Goal: Task Accomplishment & Management: Manage account settings

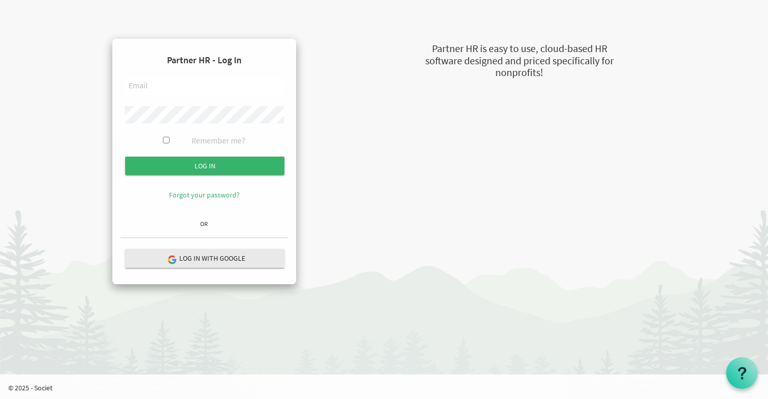
type input "carolyn.clark@torontomfrc.ca"
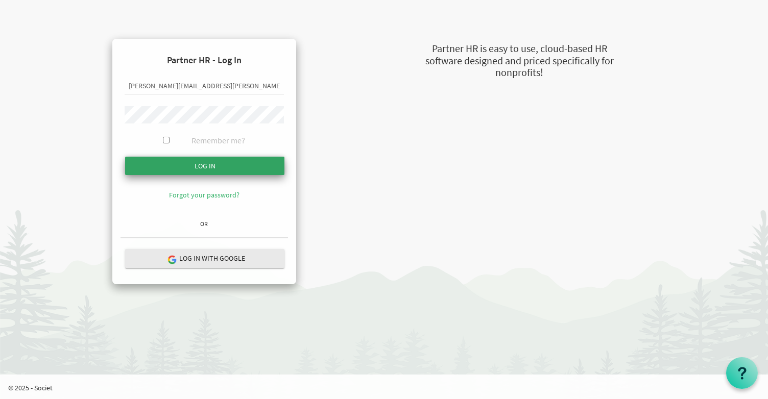
click at [205, 164] on input "Log in" at bounding box center [204, 166] width 159 height 18
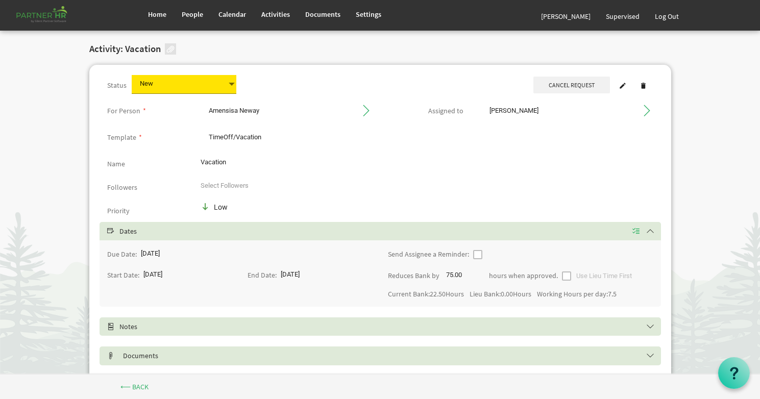
click at [581, 89] on span "Cancel Request" at bounding box center [572, 85] width 77 height 17
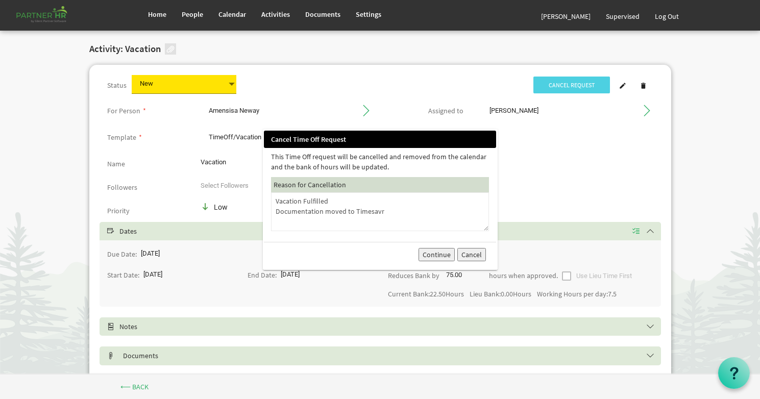
type textarea "Vacation Fulfilled Documentation moved to Timesavr"
click at [443, 255] on button "Continue" at bounding box center [437, 254] width 36 height 13
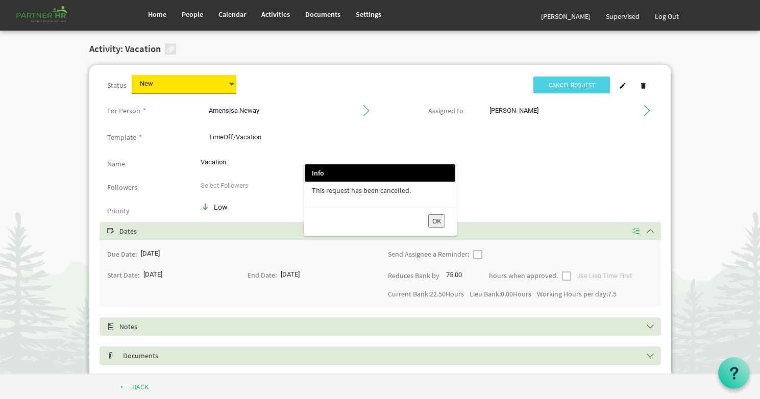
click at [437, 219] on button "OK" at bounding box center [436, 220] width 17 height 13
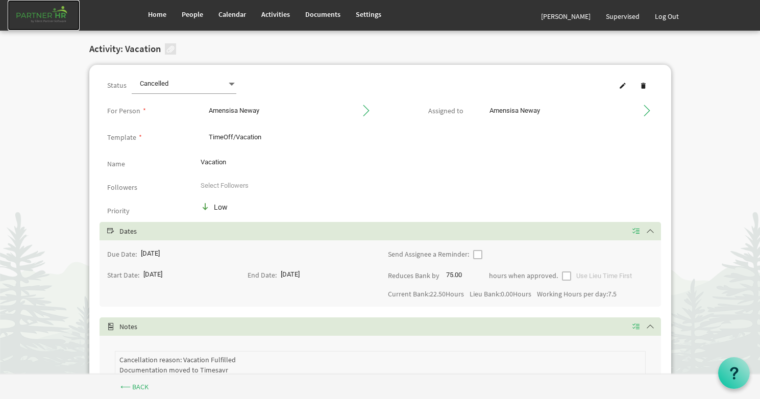
click at [41, 13] on img at bounding box center [44, 15] width 72 height 31
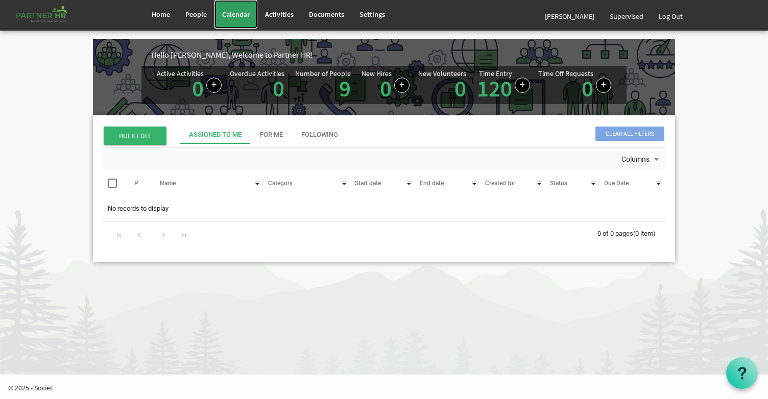
click at [214, 18] on link "Calendar" at bounding box center [235, 14] width 43 height 29
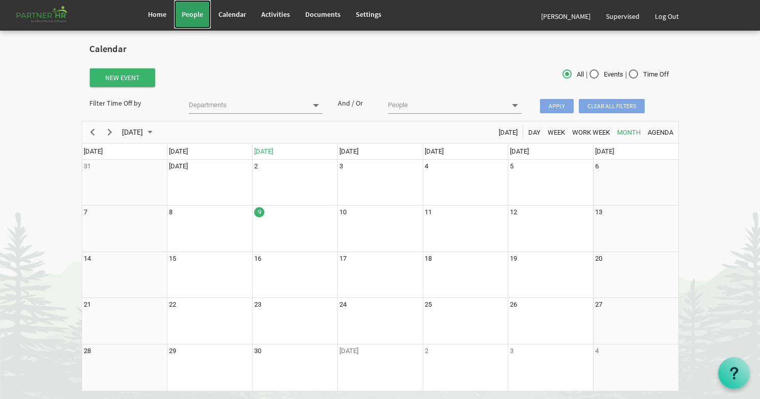
click at [202, 18] on span "People" at bounding box center [192, 14] width 21 height 9
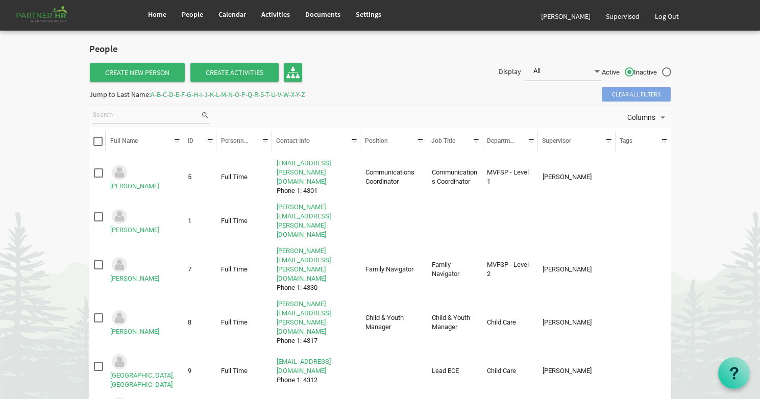
click at [99, 142] on span at bounding box center [97, 141] width 9 height 9
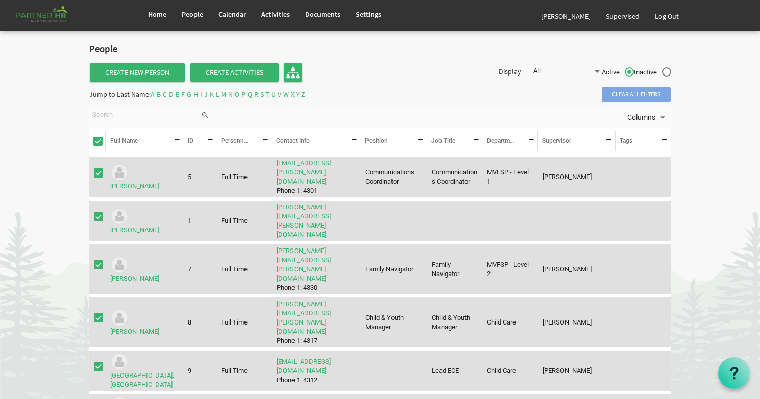
click at [652, 186] on td "column header Tags" at bounding box center [644, 177] width 56 height 41
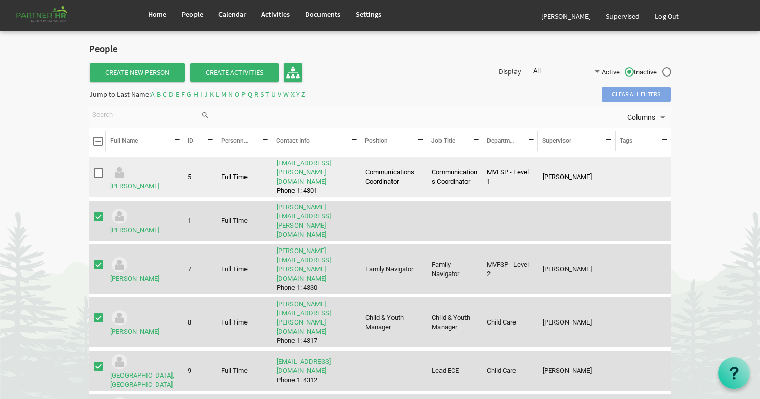
click at [586, 178] on td "[PERSON_NAME]" at bounding box center [577, 177] width 78 height 41
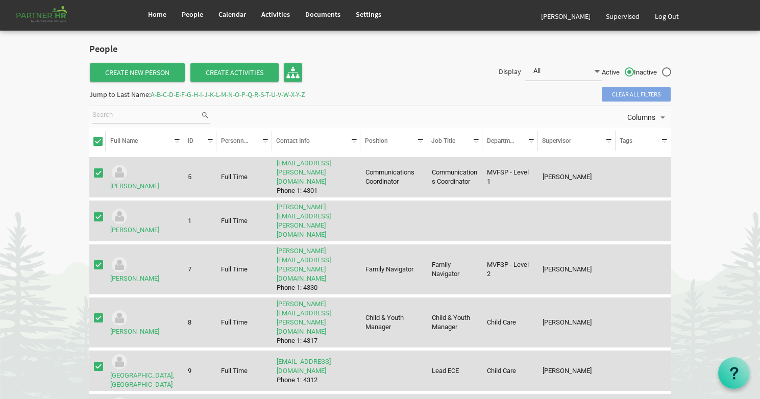
click at [99, 170] on span "checkbox" at bounding box center [98, 172] width 9 height 9
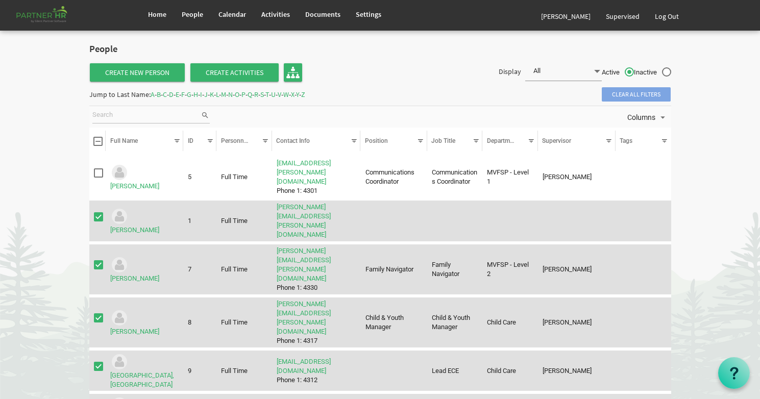
click at [97, 142] on span at bounding box center [97, 141] width 9 height 9
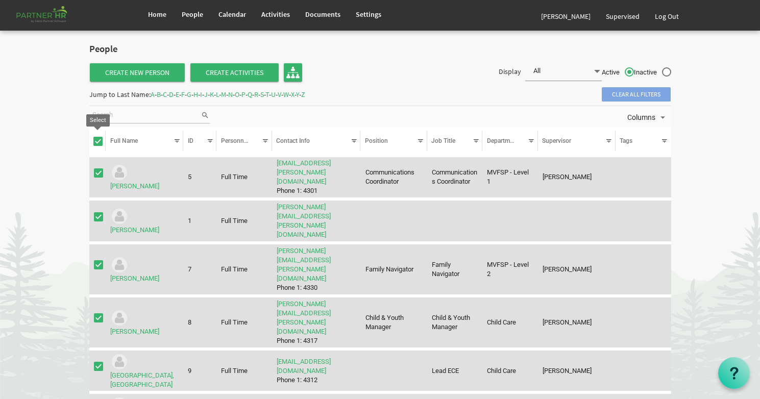
click at [97, 142] on span at bounding box center [97, 141] width 9 height 9
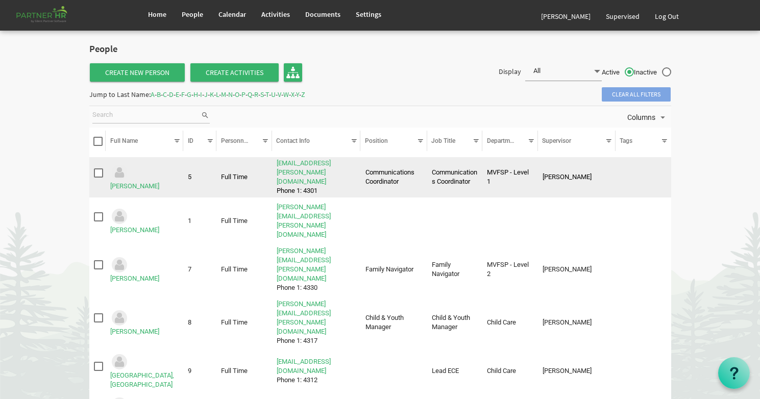
click at [98, 169] on span "checkbox" at bounding box center [98, 172] width 9 height 9
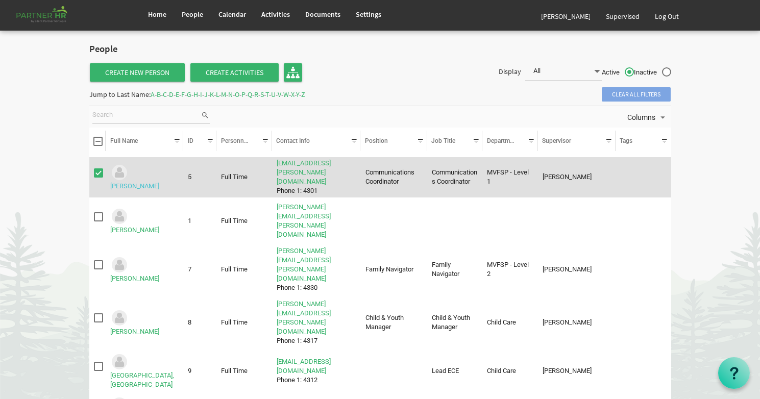
click at [147, 182] on link "Churchill, Meaghan" at bounding box center [134, 186] width 49 height 8
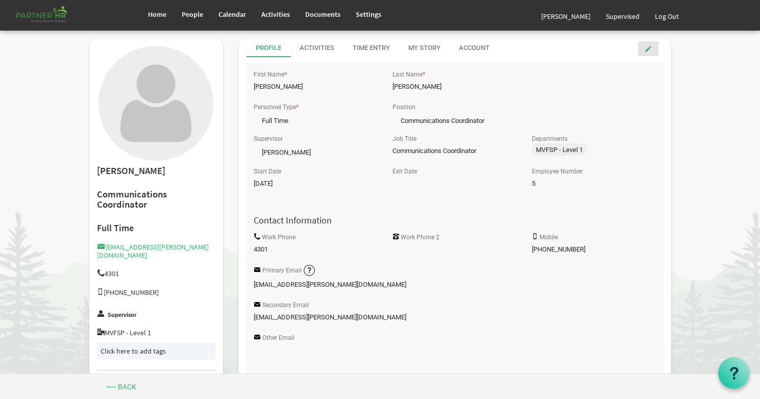
click at [649, 51] on span at bounding box center [648, 48] width 7 height 7
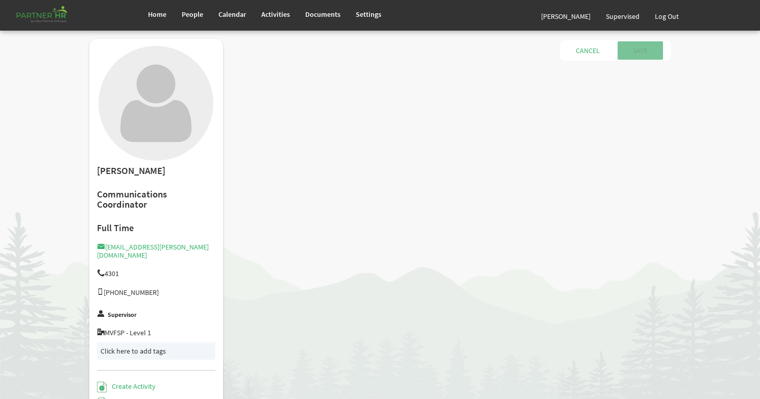
type input "Full Time"
type input "Communications Coordinator"
type input "[PERSON_NAME]"
type input "[DATE]"
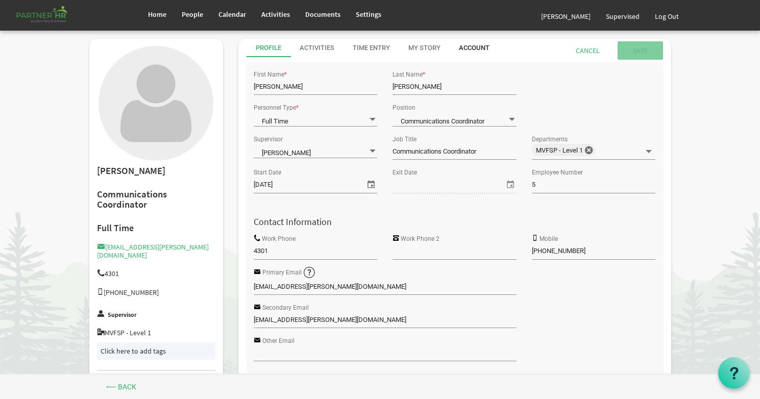
click at [464, 49] on div "Account" at bounding box center [474, 48] width 31 height 10
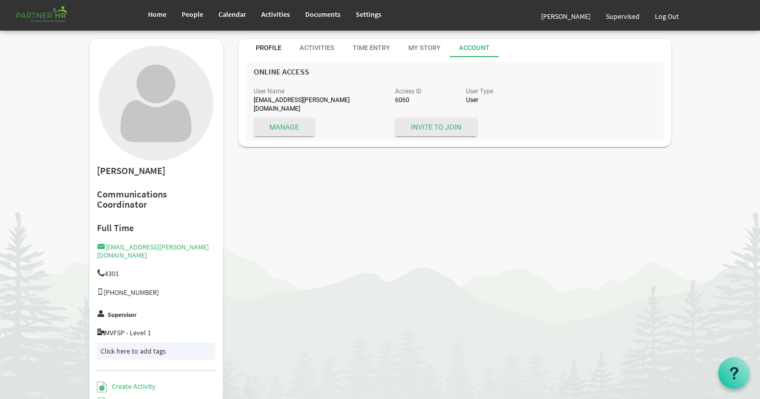
click at [265, 49] on div "Profile" at bounding box center [269, 48] width 26 height 10
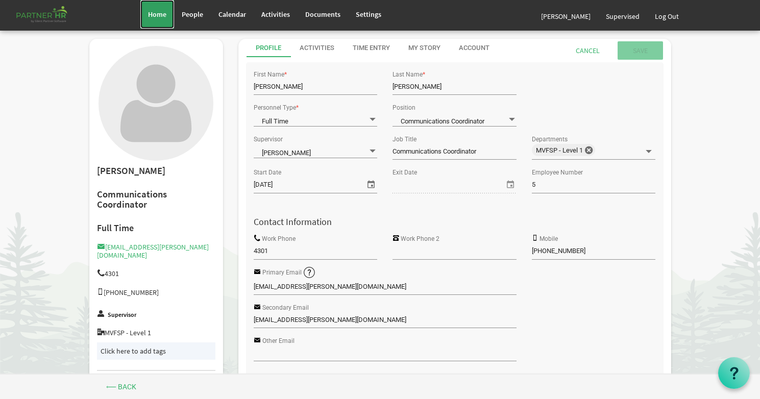
click at [156, 14] on span "Home" at bounding box center [157, 14] width 18 height 9
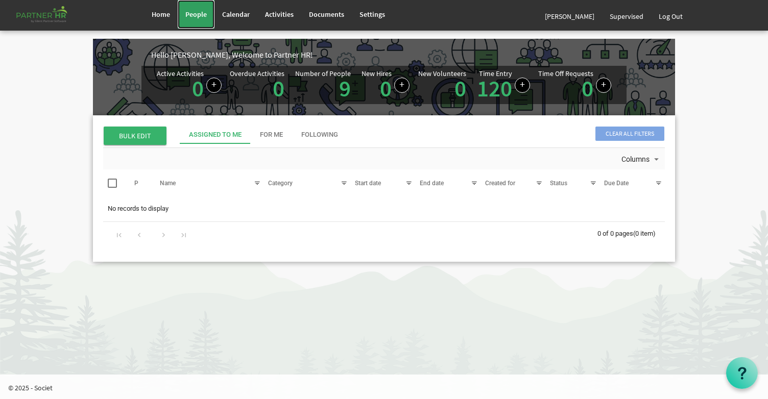
click at [199, 17] on span "People" at bounding box center [195, 14] width 21 height 9
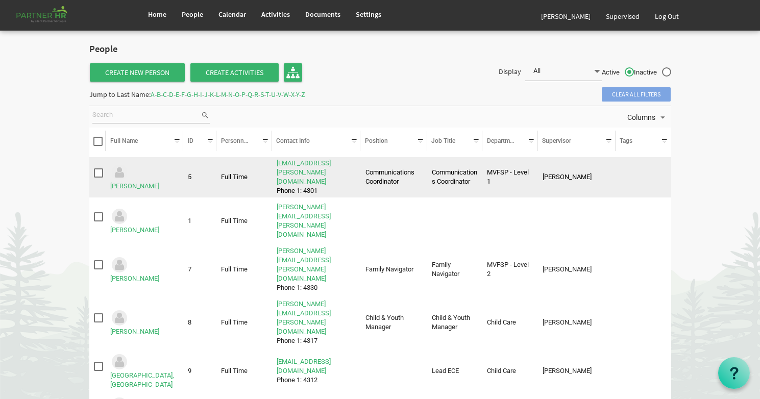
click at [98, 169] on span "checkbox" at bounding box center [98, 172] width 9 height 9
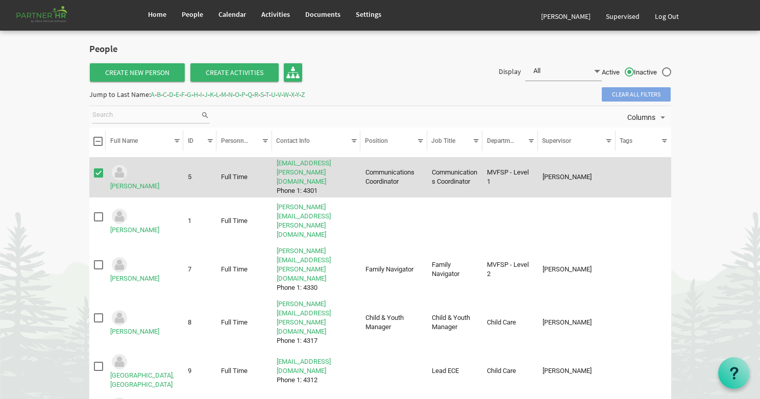
click at [668, 73] on label "Inactive" at bounding box center [652, 72] width 37 height 11
click at [635, 70] on input "Inactive" at bounding box center [634, 69] width 1 height 1
radio input "true"
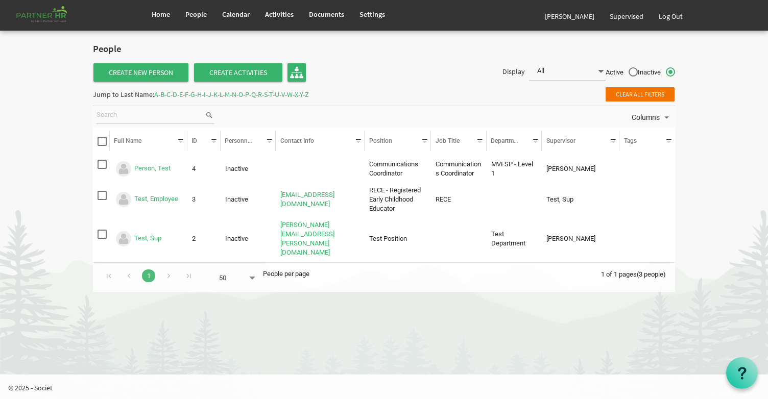
click at [634, 72] on label "Active" at bounding box center [621, 72] width 32 height 11
click at [606, 70] on input "Active" at bounding box center [605, 69] width 1 height 1
radio input "true"
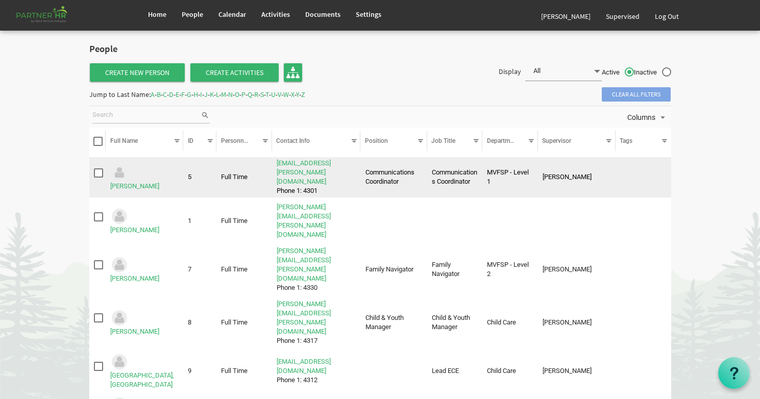
click at [98, 171] on span "checkbox" at bounding box center [98, 172] width 9 height 9
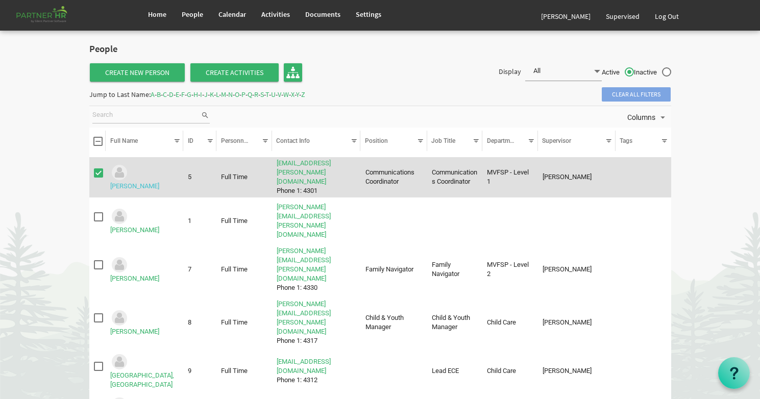
click at [142, 182] on link "Churchill, Meaghan" at bounding box center [134, 186] width 49 height 8
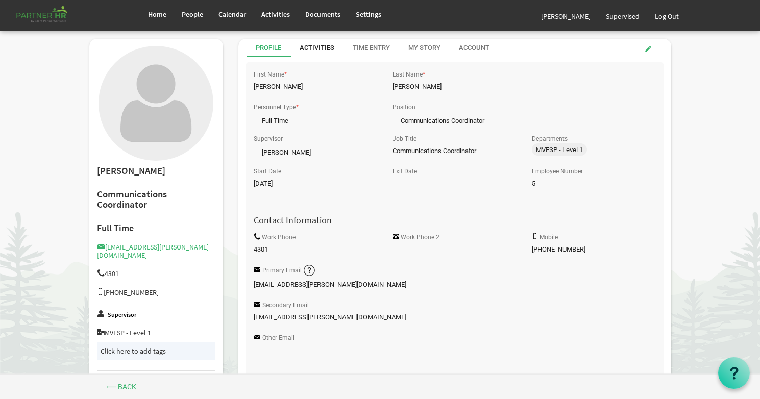
click at [311, 50] on div "Activities" at bounding box center [317, 48] width 35 height 10
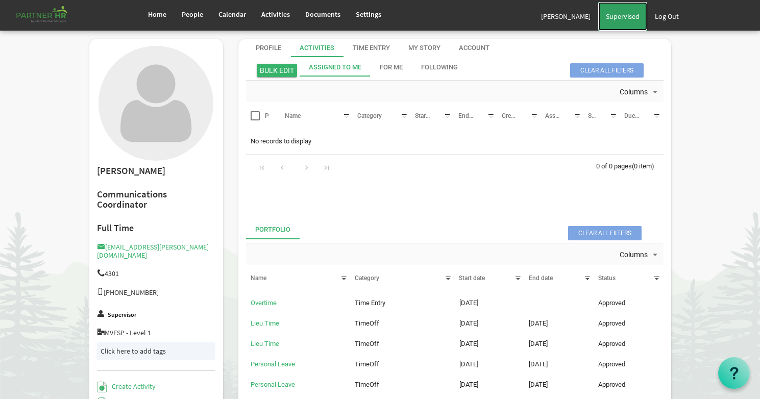
click at [627, 18] on span "Supervised" at bounding box center [623, 16] width 34 height 9
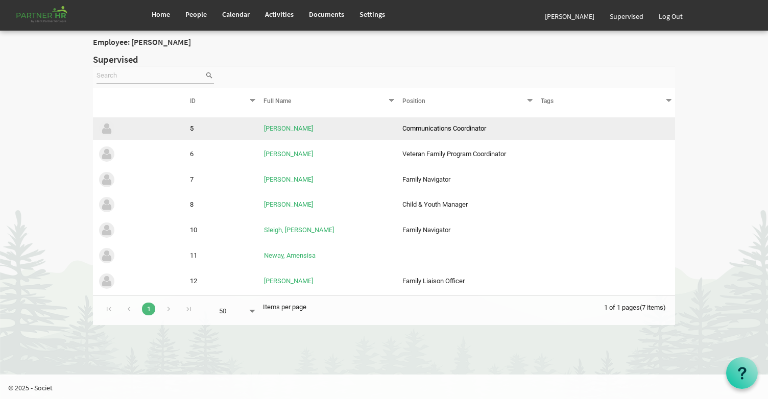
click at [195, 132] on td "5" at bounding box center [222, 128] width 74 height 22
click at [102, 130] on img "is template cell column header" at bounding box center [107, 128] width 18 height 18
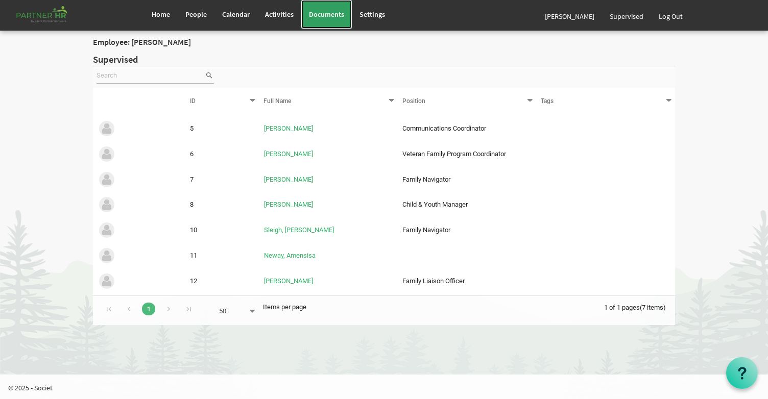
click at [347, 20] on link "Documents" at bounding box center [326, 14] width 51 height 29
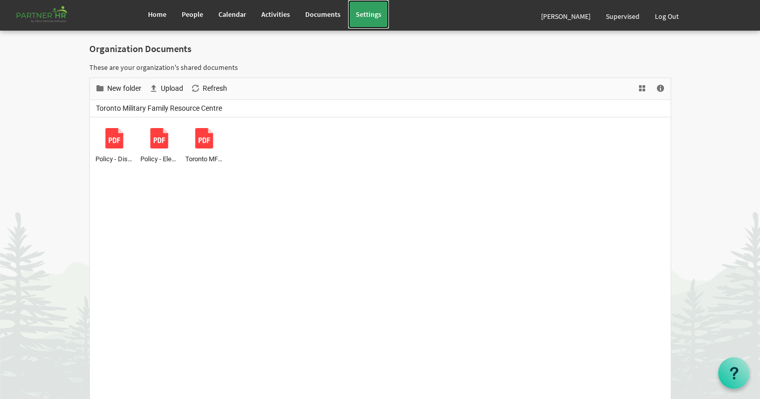
click at [376, 17] on span "Settings" at bounding box center [369, 14] width 26 height 9
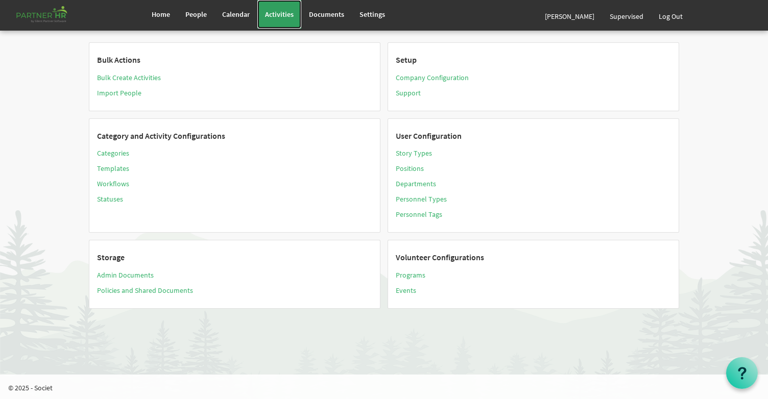
click at [279, 15] on span "Activities" at bounding box center [279, 14] width 29 height 9
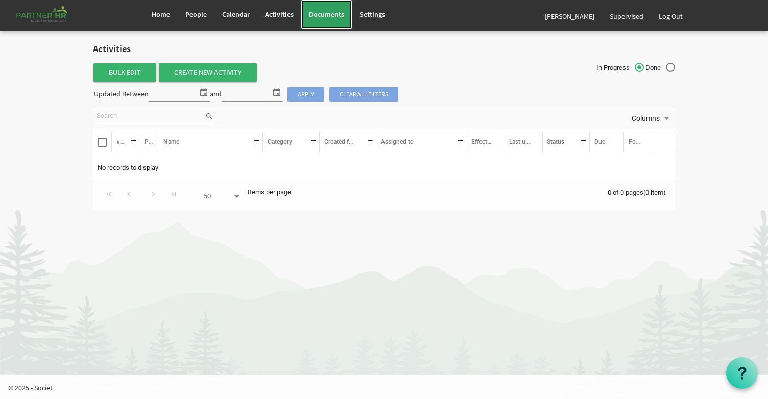
click at [321, 14] on span "Documents" at bounding box center [326, 14] width 35 height 9
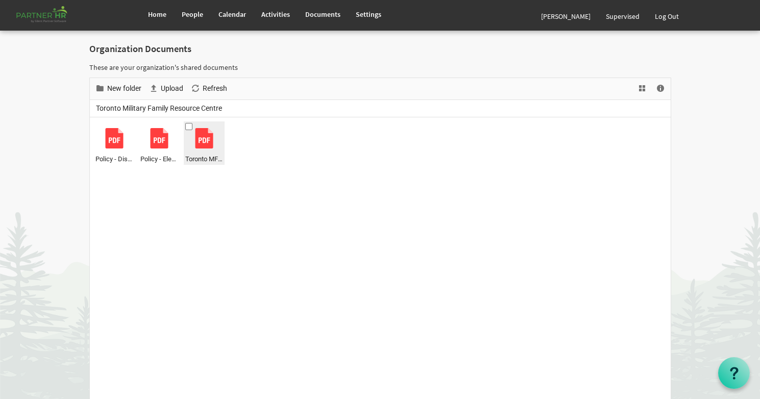
click at [193, 148] on div "Toronto MFRC - Collective Agreement 2022-23.pdf" at bounding box center [204, 143] width 38 height 41
click at [138, 90] on span "Delete" at bounding box center [145, 88] width 21 height 13
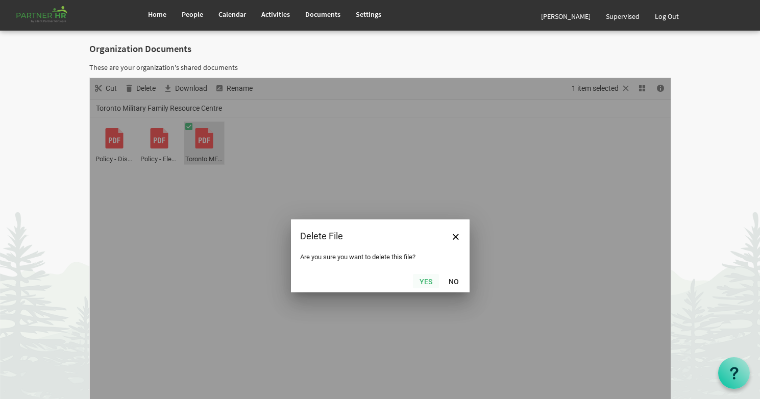
click at [431, 280] on button "Yes" at bounding box center [426, 281] width 26 height 14
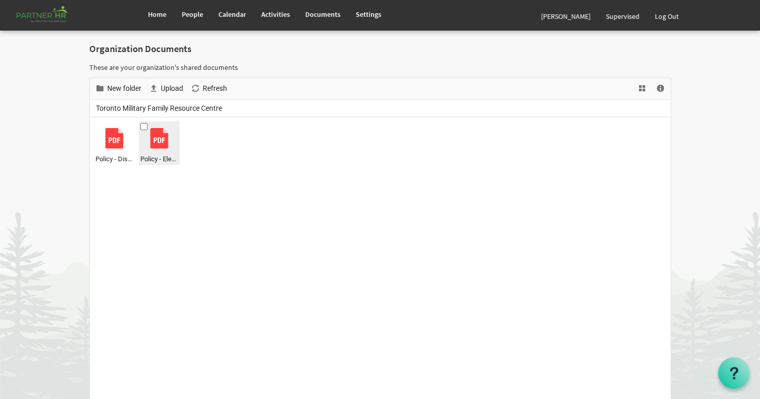
click at [154, 134] on div at bounding box center [159, 138] width 20 height 20
click at [153, 90] on span "Delete" at bounding box center [145, 88] width 21 height 13
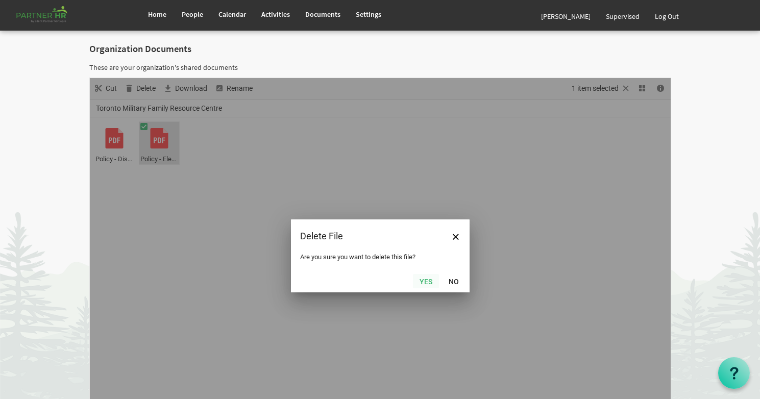
click at [426, 285] on button "Yes" at bounding box center [426, 281] width 26 height 14
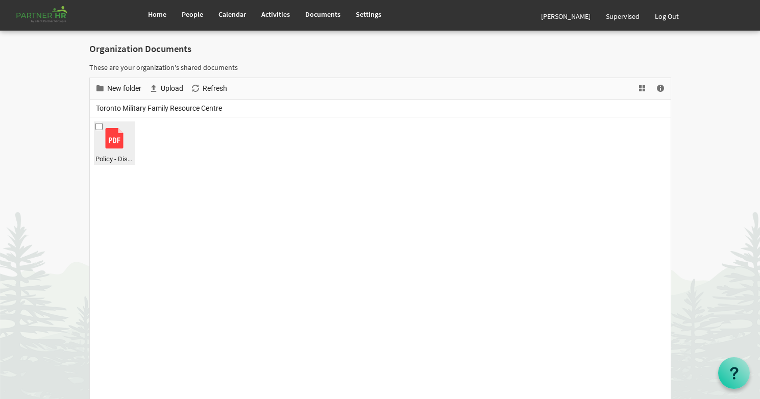
click at [110, 135] on div at bounding box center [114, 138] width 20 height 20
click at [148, 93] on span "Delete" at bounding box center [145, 88] width 21 height 13
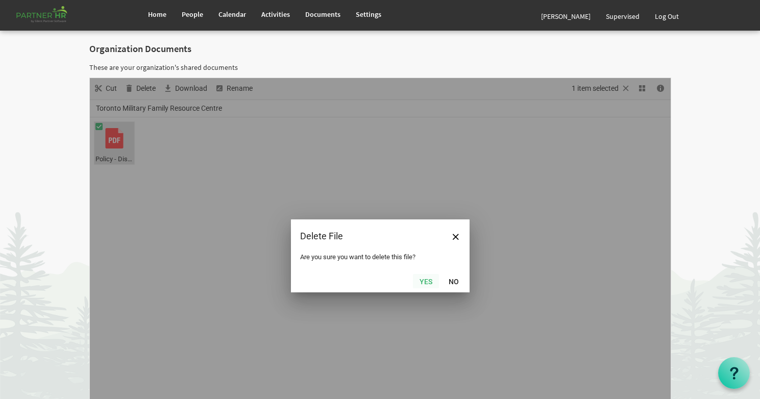
click at [425, 283] on button "Yes" at bounding box center [426, 281] width 26 height 14
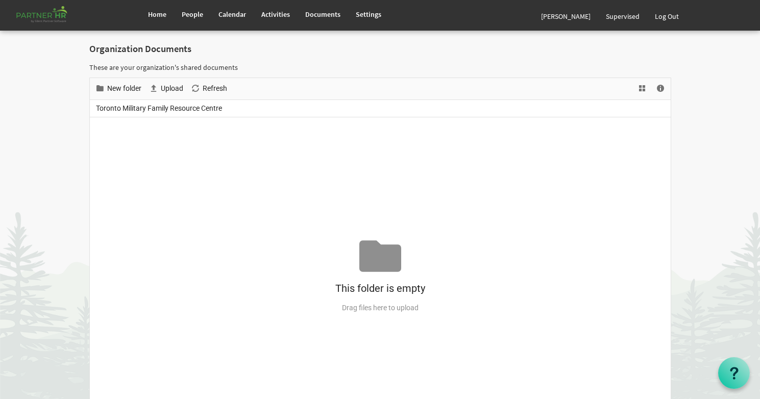
click at [478, 56] on div "Organization Documents These are your organization's shared documents New folde…" at bounding box center [380, 222] width 582 height 357
